Goal: Communication & Community: Share content

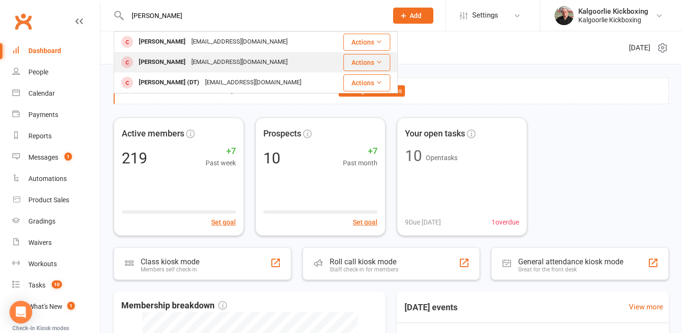
type input "[PERSON_NAME]"
click at [163, 60] on div "[PERSON_NAME]" at bounding box center [162, 62] width 53 height 14
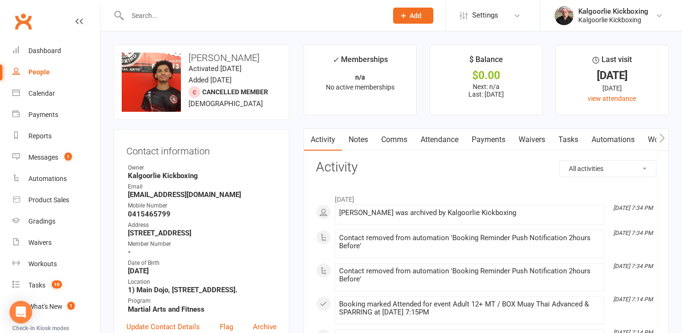
click at [530, 139] on link "Waivers" at bounding box center [532, 140] width 40 height 22
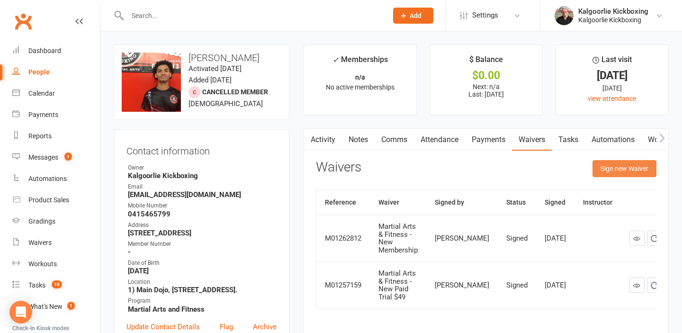
click at [619, 169] on button "Sign new Waiver" at bounding box center [624, 168] width 64 height 17
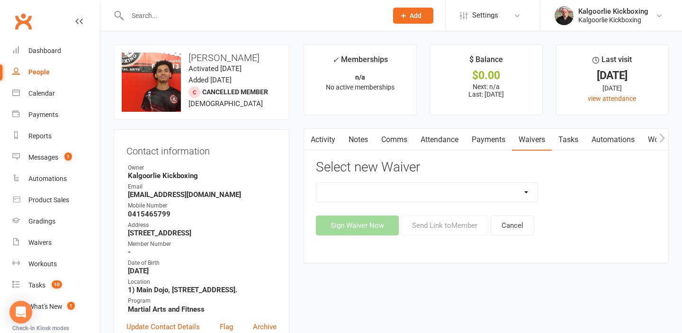
click at [526, 192] on select "Dog Training - 6 Week Course Dog Training - 6 Week Course (PAID THROUGH WEBSITE…" at bounding box center [427, 192] width 222 height 19
select select "7805"
click at [316, 183] on select "Dog Training - 6 Week Course Dog Training - 6 Week Course (PAID THROUGH WEBSITE…" at bounding box center [427, 192] width 222 height 19
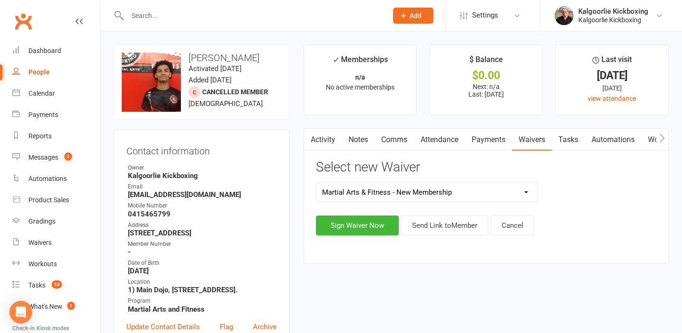
scroll to position [43, 0]
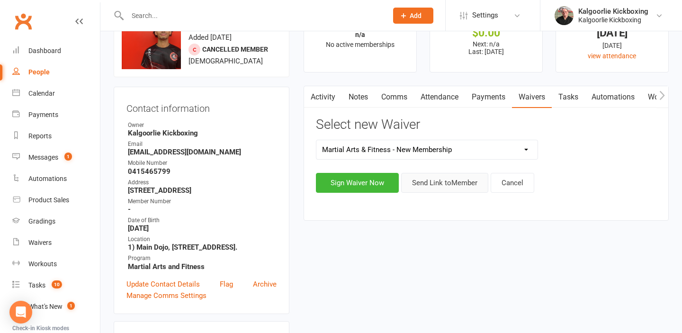
click at [447, 179] on button "Send Link to Member" at bounding box center [444, 183] width 87 height 20
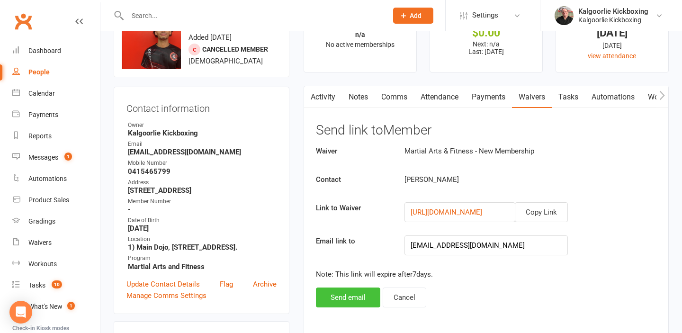
click at [350, 301] on button "Send email" at bounding box center [348, 297] width 64 height 20
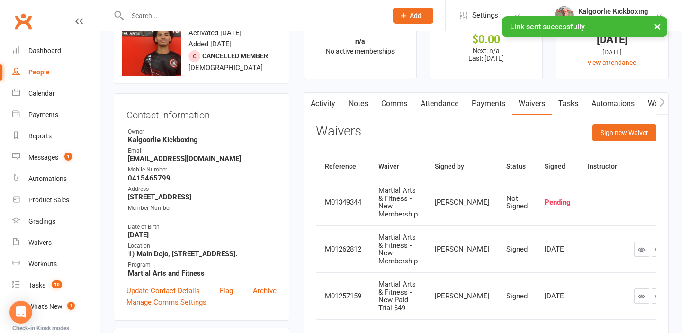
scroll to position [34, 0]
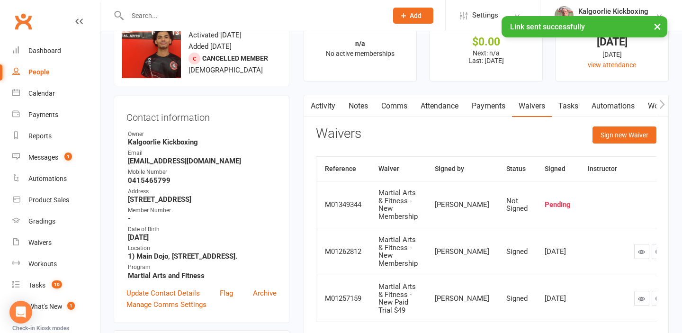
click at [659, 102] on icon "button" at bounding box center [662, 104] width 6 height 10
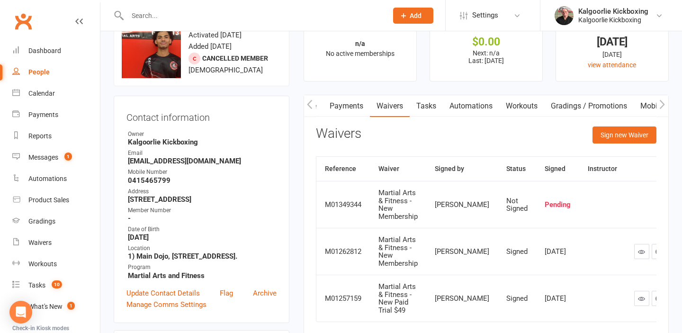
click at [659, 102] on icon "button" at bounding box center [662, 104] width 6 height 10
click at [538, 101] on link "Mobile App" at bounding box center [523, 106] width 51 height 22
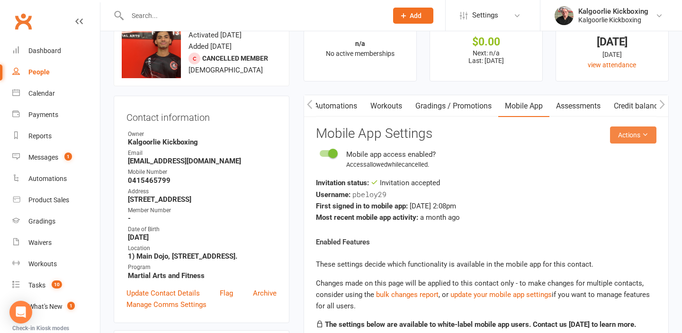
click at [645, 131] on icon at bounding box center [644, 134] width 7 height 7
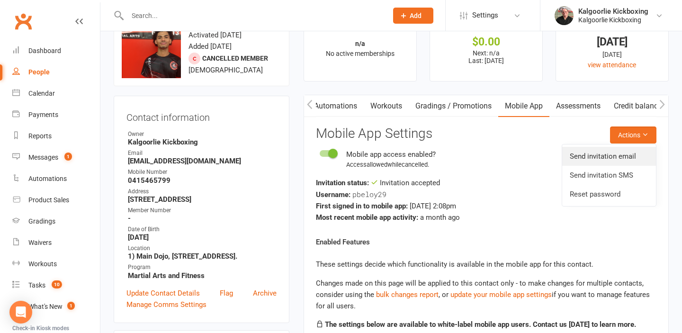
click at [601, 157] on link "Send invitation email" at bounding box center [609, 156] width 94 height 19
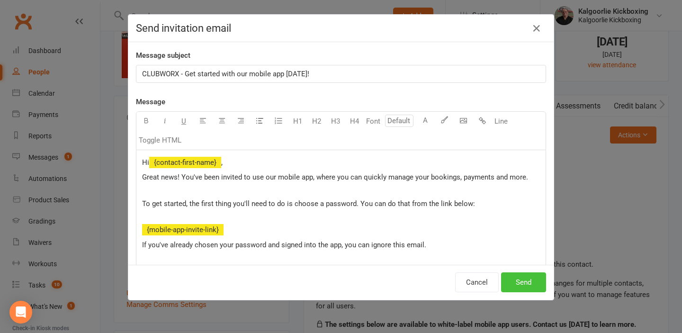
click at [523, 281] on button "Send" at bounding box center [523, 282] width 45 height 20
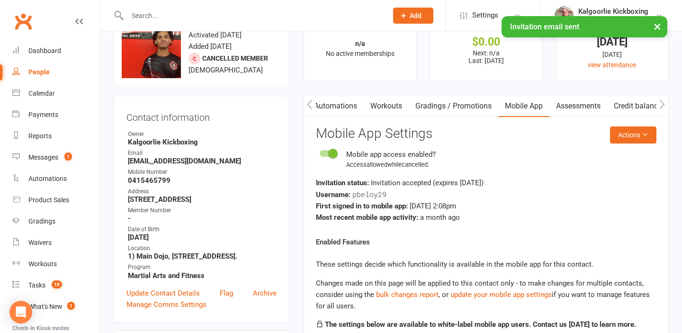
click at [303, 106] on div "Activity Notes Comms Attendance Payments Waivers Tasks Automations Workouts Gra…" at bounding box center [485, 296] width 365 height 403
click at [307, 106] on icon "button" at bounding box center [310, 104] width 6 height 10
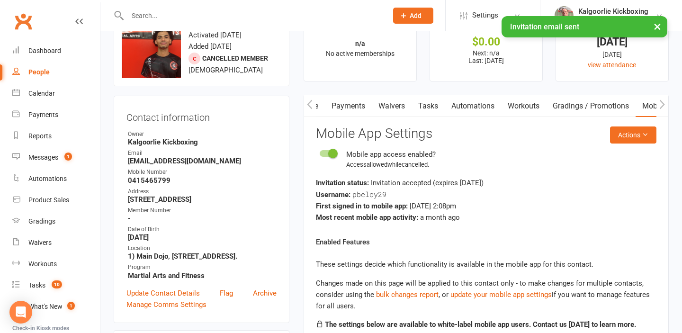
click at [303, 105] on main "✓ Memberships n/a No active memberships $ Balance $0.00 Next: n/a Last: [DATE] …" at bounding box center [485, 259] width 379 height 497
click at [304, 105] on button "button" at bounding box center [310, 105] width 12 height 21
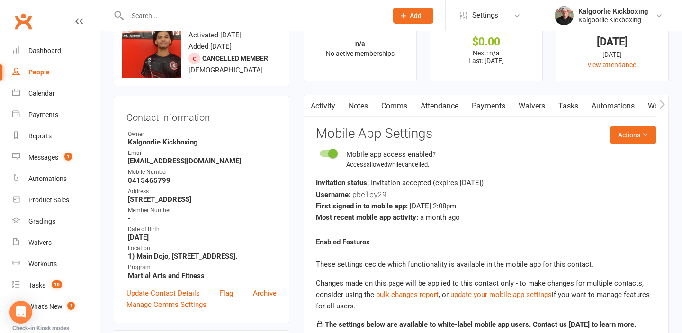
click at [398, 104] on link "Comms" at bounding box center [393, 106] width 39 height 22
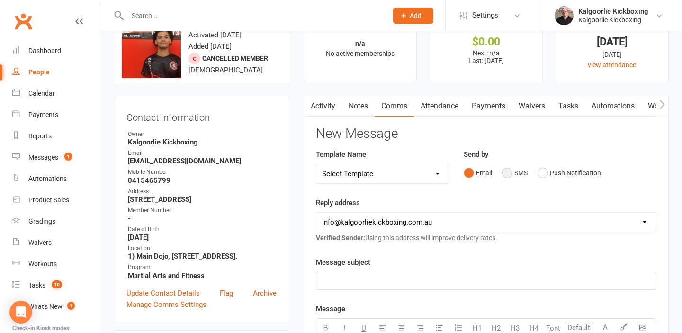
click at [507, 175] on button "SMS" at bounding box center [515, 173] width 26 height 18
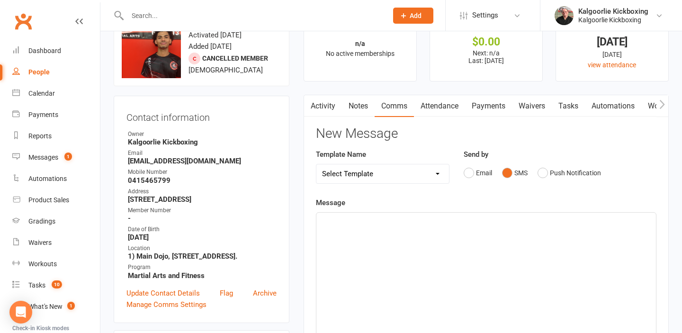
click at [371, 262] on div "﻿" at bounding box center [485, 284] width 339 height 142
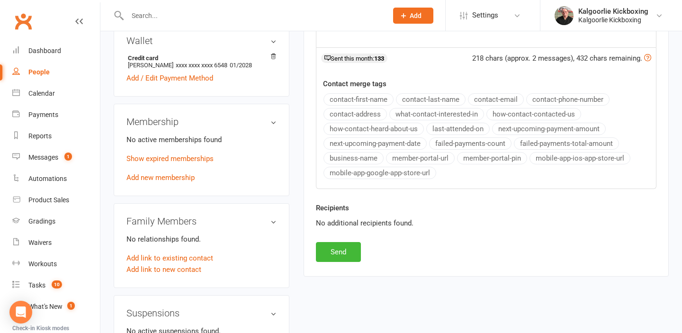
scroll to position [370, 0]
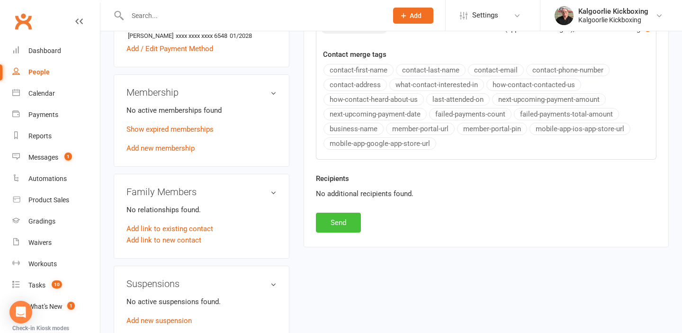
click at [346, 223] on button "Send" at bounding box center [338, 223] width 45 height 20
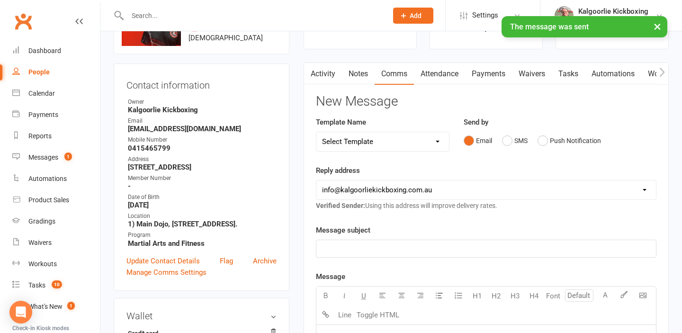
scroll to position [0, 0]
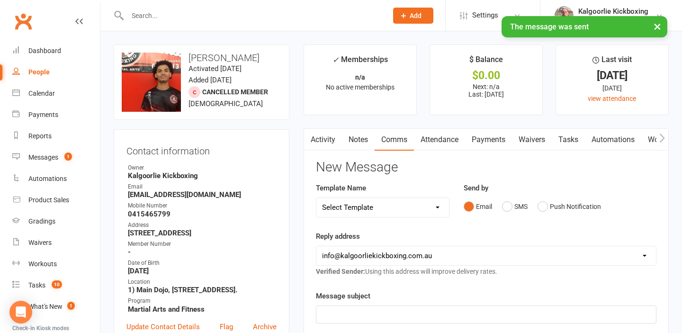
click at [322, 149] on link "Activity" at bounding box center [323, 140] width 38 height 22
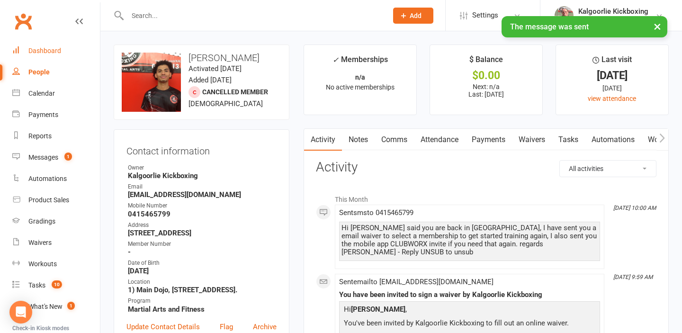
click at [59, 54] on div "Dashboard" at bounding box center [44, 51] width 33 height 8
